Goal: Task Accomplishment & Management: Complete application form

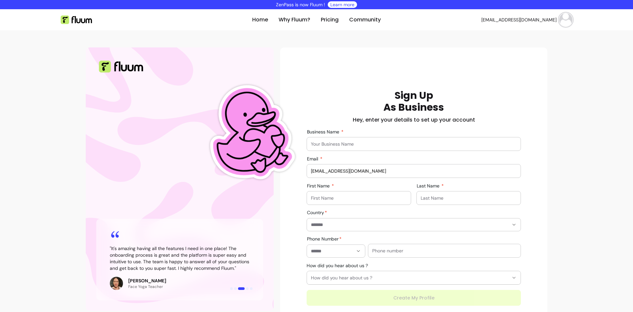
scroll to position [6, 0]
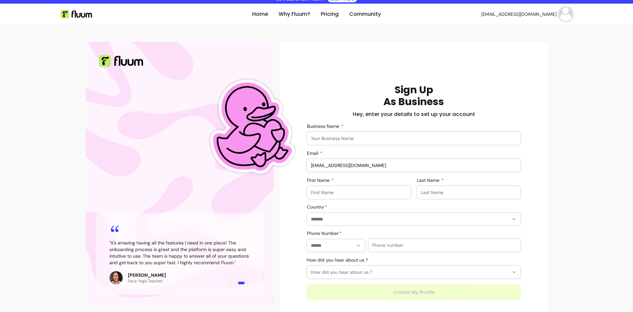
click at [351, 138] on input "Business Name" at bounding box center [414, 138] width 206 height 7
type input "Example Inc"
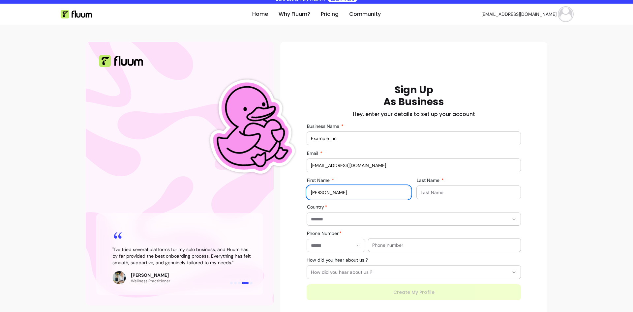
type input "John"
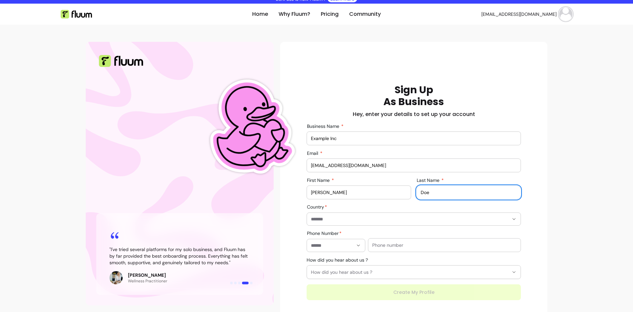
type input "Doe"
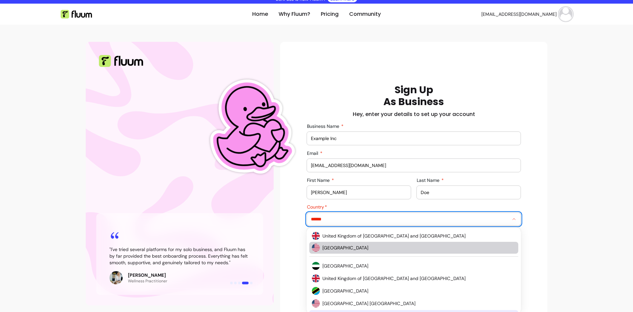
click at [357, 246] on span "United States of America" at bounding box center [415, 248] width 187 height 7
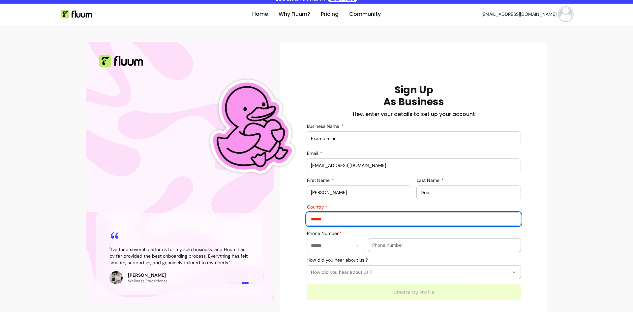
type input "**********"
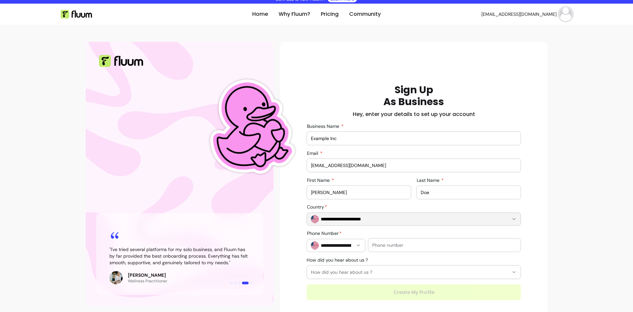
type input "**********"
click at [392, 244] on input "text" at bounding box center [444, 245] width 144 height 7
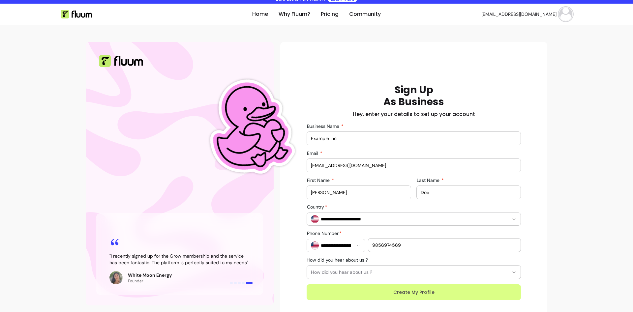
type input "9856974569"
click at [381, 288] on button "Create My Profile" at bounding box center [414, 293] width 214 height 16
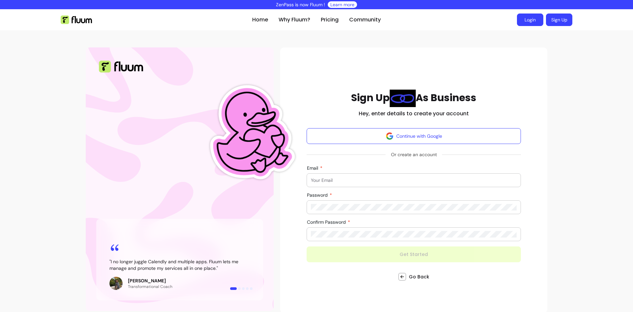
click at [530, 20] on link "Login" at bounding box center [530, 20] width 26 height 13
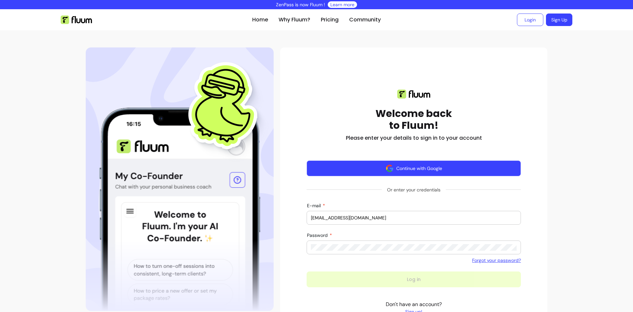
type input "[EMAIL_ADDRESS][DOMAIN_NAME]"
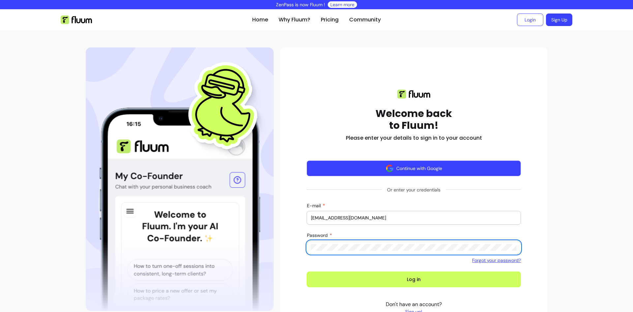
click at [307, 272] on button "Log in" at bounding box center [414, 280] width 214 height 16
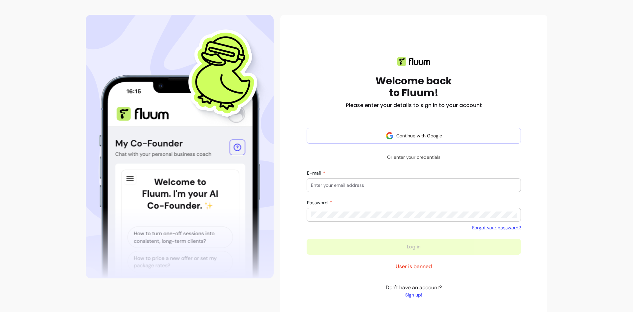
scroll to position [60, 0]
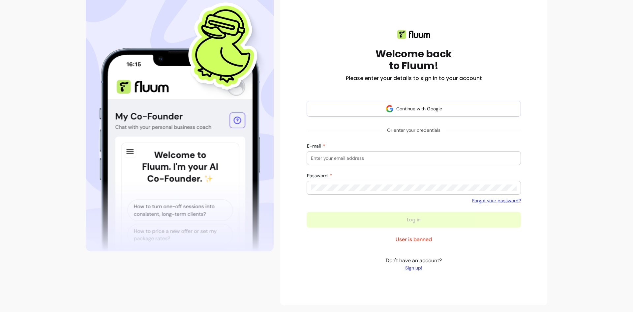
click at [415, 270] on link "Sign up!" at bounding box center [414, 268] width 56 height 7
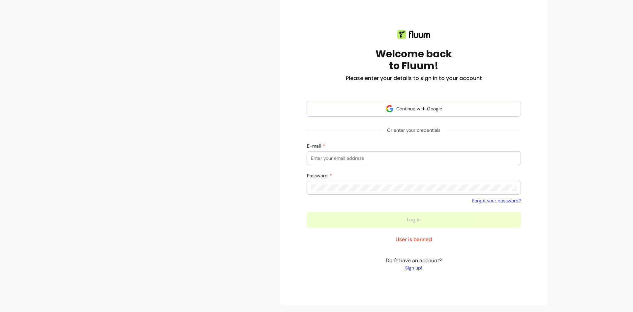
scroll to position [6, 0]
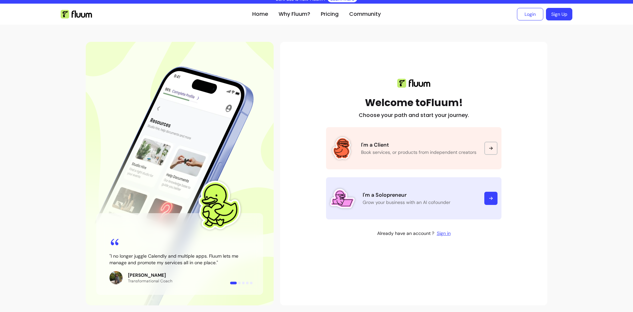
click at [405, 195] on p "I'm a Solopreneur" at bounding box center [420, 195] width 114 height 8
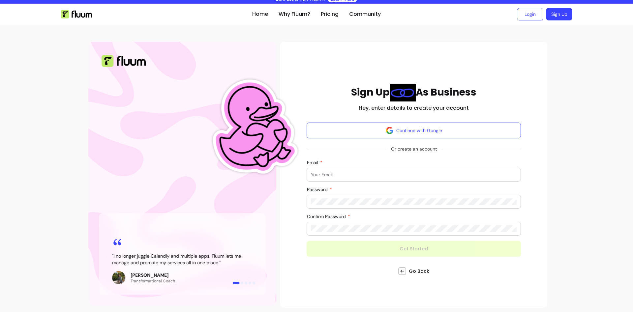
click at [355, 172] on input "Email" at bounding box center [414, 174] width 206 height 7
paste input "[EMAIL_ADDRESS][DOMAIN_NAME]"
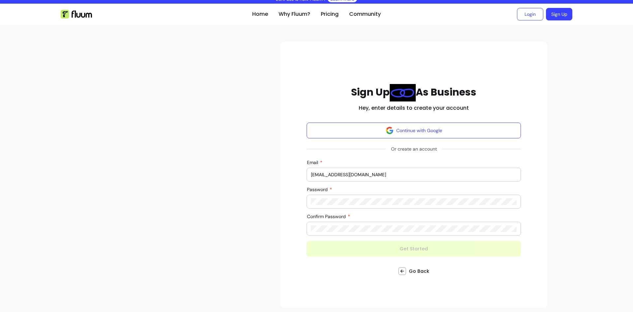
type input "[EMAIL_ADDRESS][DOMAIN_NAME]"
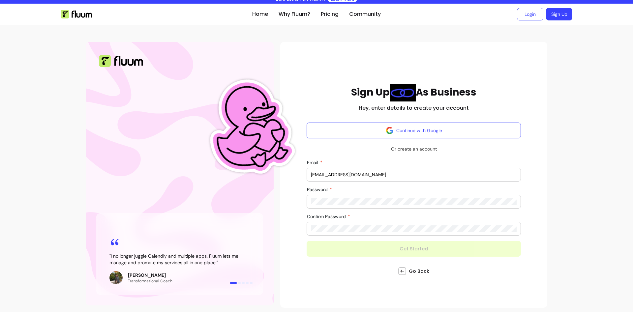
click at [361, 208] on div at bounding box center [414, 201] width 206 height 13
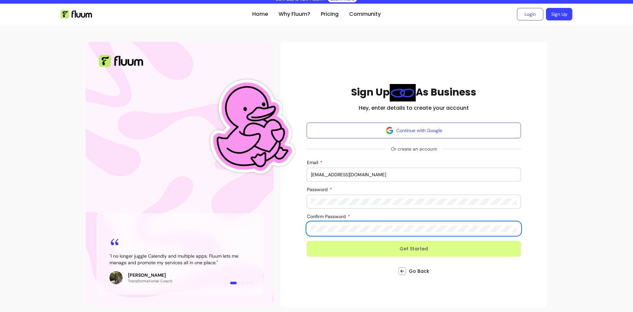
click at [389, 248] on button "Get Started" at bounding box center [414, 249] width 214 height 16
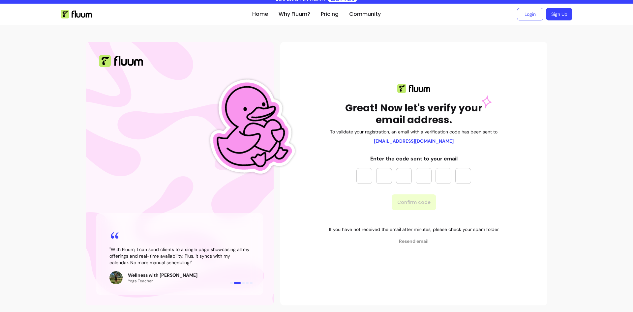
click at [367, 178] on input "Please enter OTP character 1" at bounding box center [364, 176] width 16 height 16
paste input "*"
type input "*"
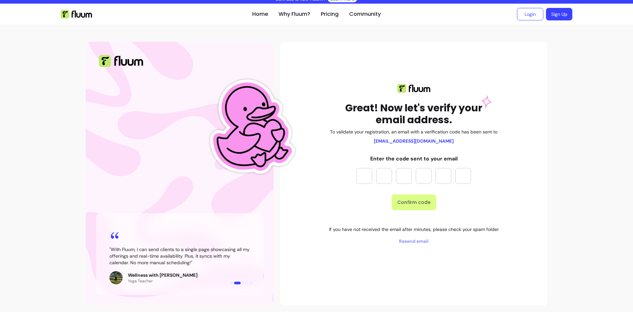
type input "*"
click at [407, 203] on button "Confirm code" at bounding box center [413, 202] width 43 height 15
